Goal: Communication & Community: Connect with others

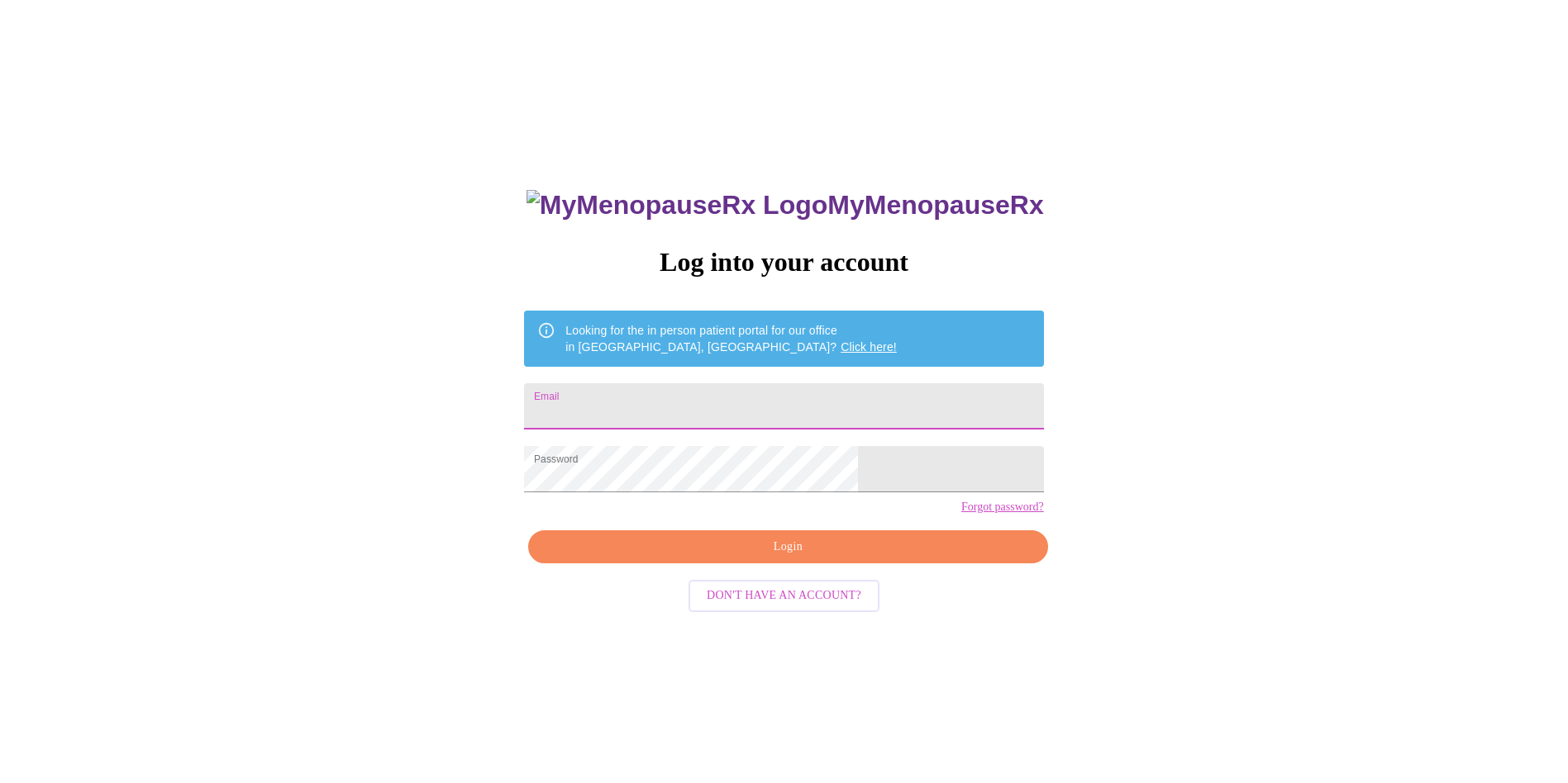
click at [901, 392] on input "Email" at bounding box center [783, 406] width 519 height 46
type input "bloominheather1@outlook.com"
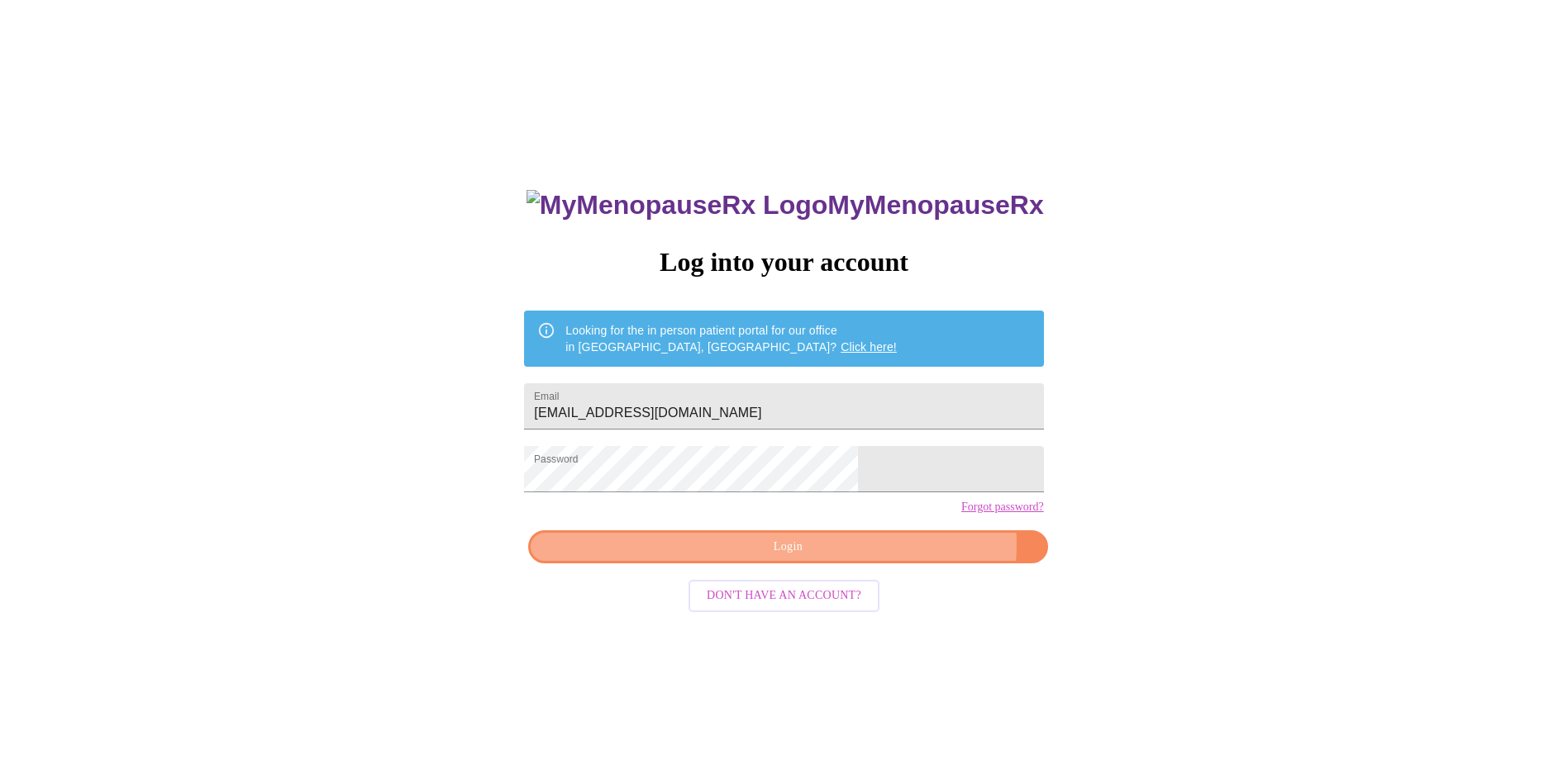
click at [866, 558] on span "Login" at bounding box center [788, 547] width 481 height 21
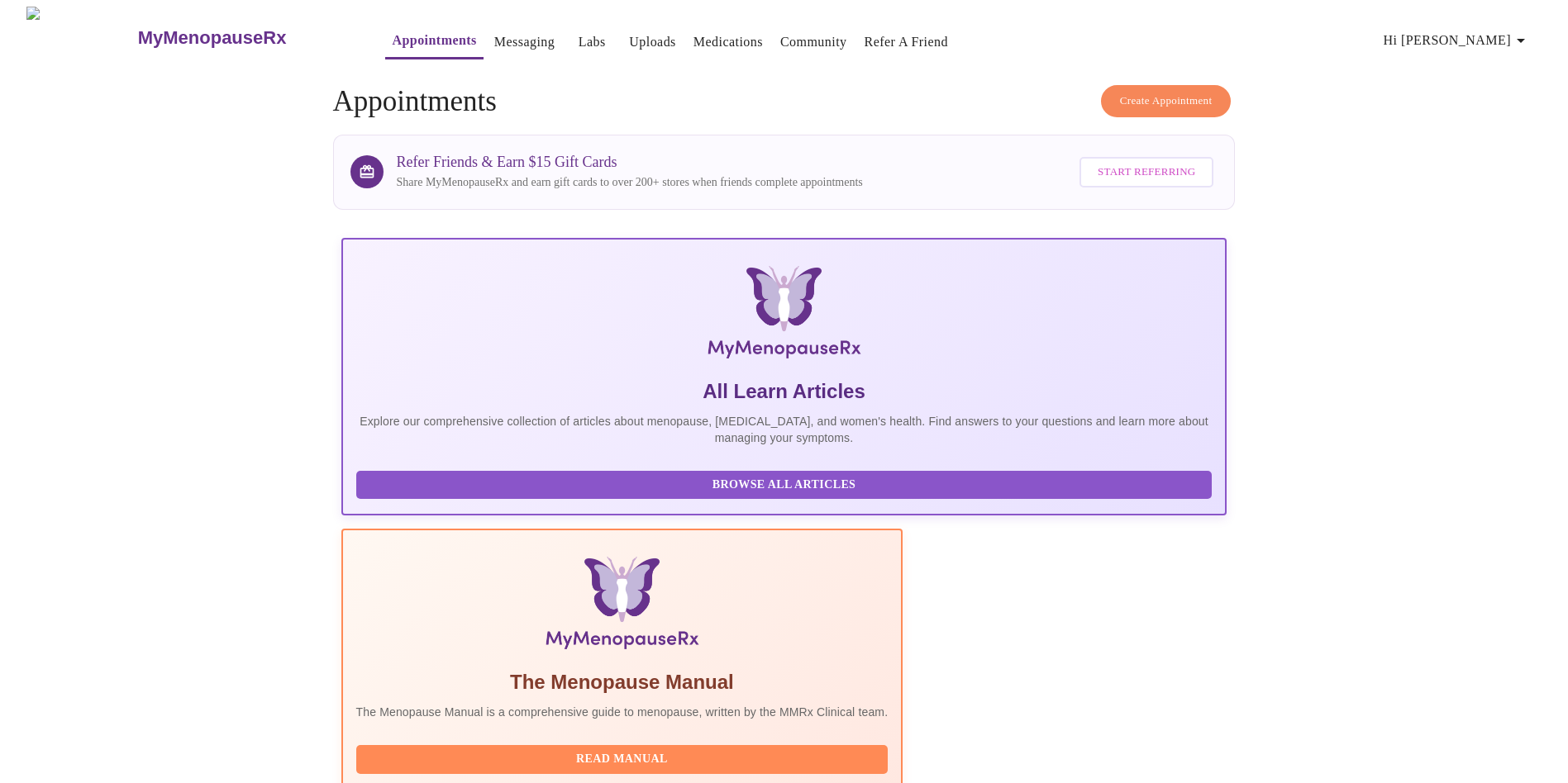
click at [494, 37] on link "Messaging" at bounding box center [525, 42] width 60 height 24
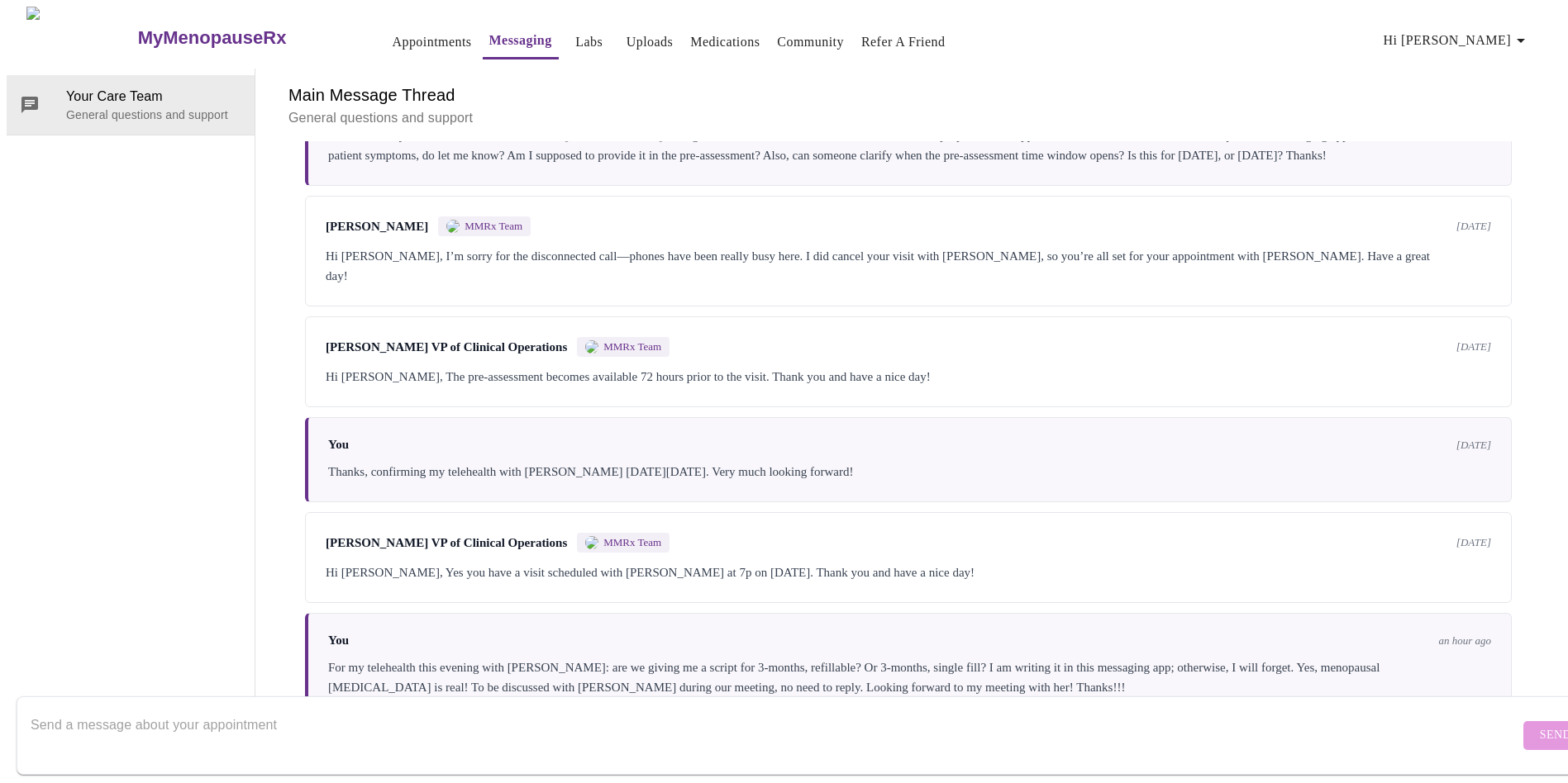
scroll to position [2395, 0]
